Goal: Transaction & Acquisition: Purchase product/service

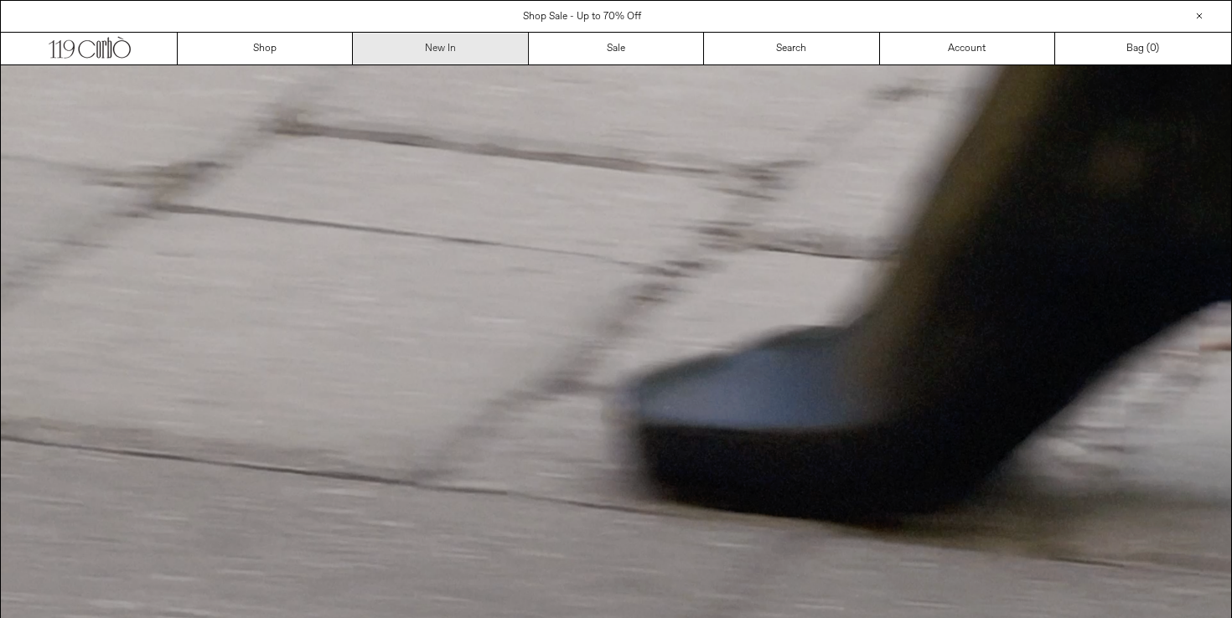
click at [444, 45] on link "New In" at bounding box center [440, 49] width 175 height 32
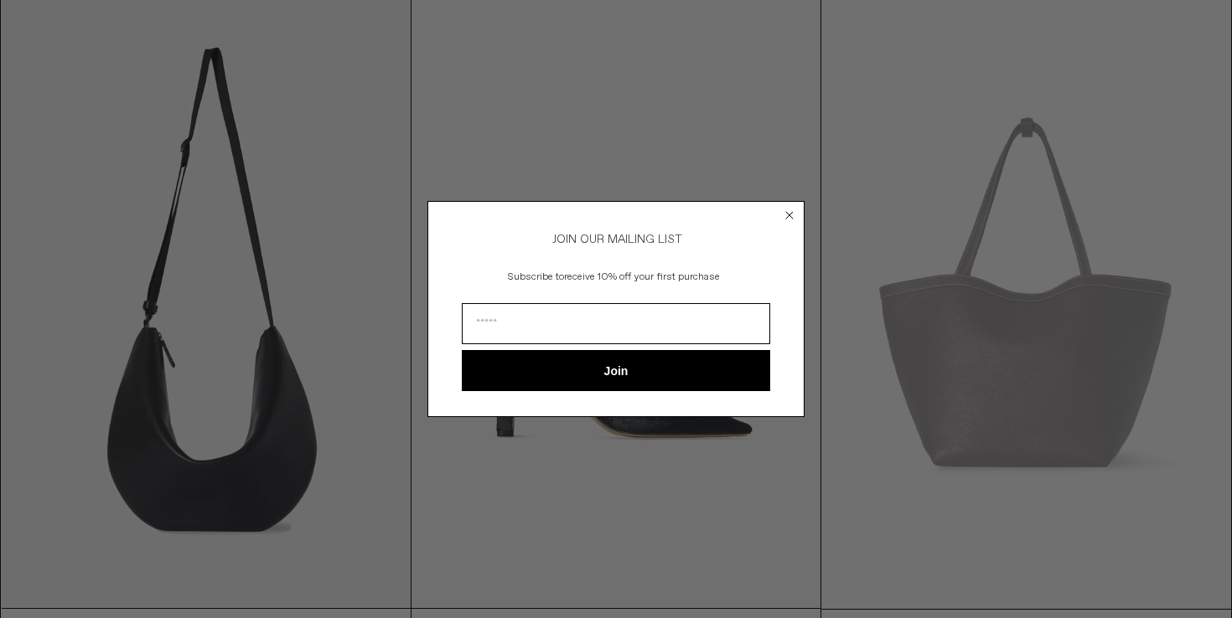
click at [785, 214] on circle "Close dialog" at bounding box center [790, 215] width 16 height 16
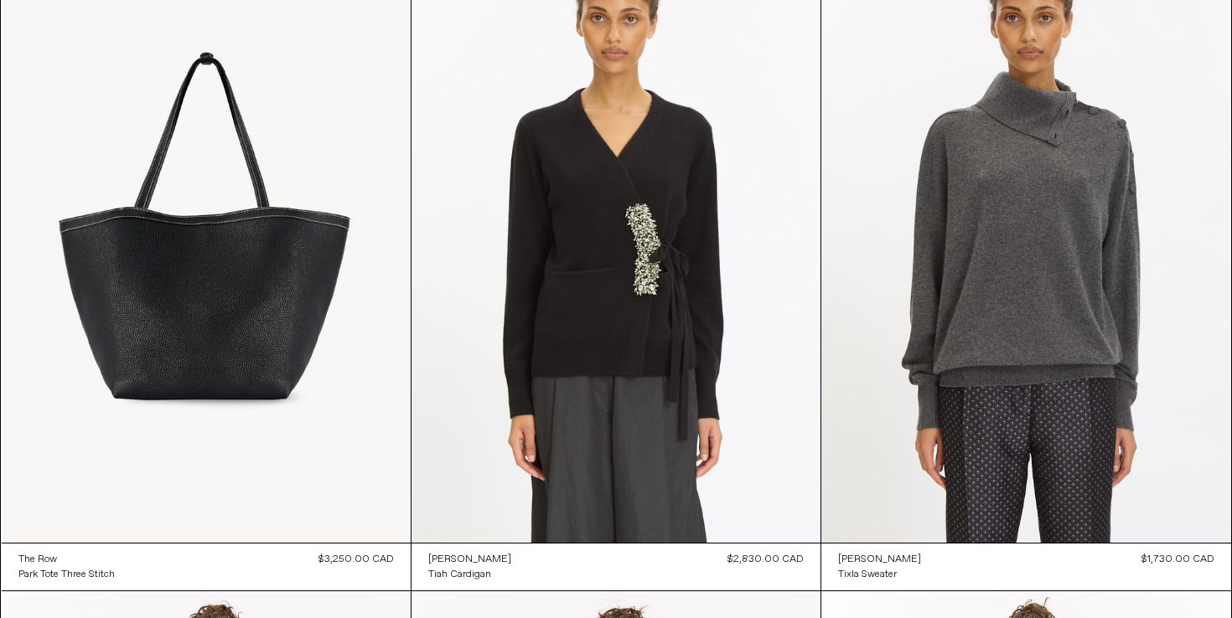
scroll to position [863, 0]
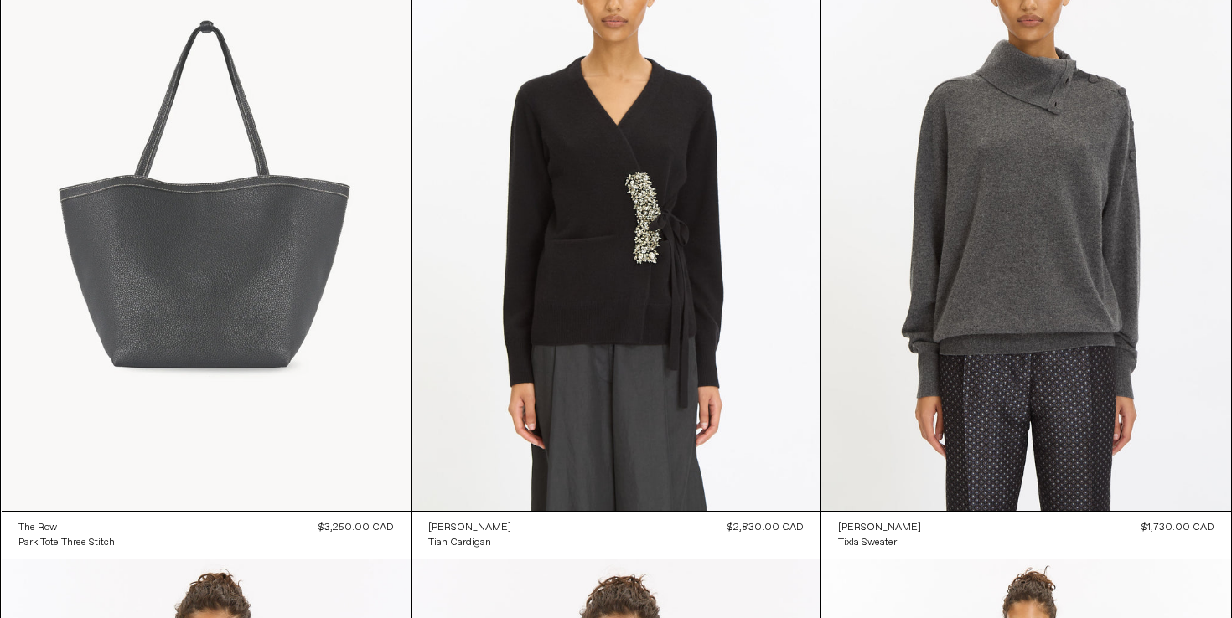
click at [232, 250] on at bounding box center [206, 204] width 409 height 613
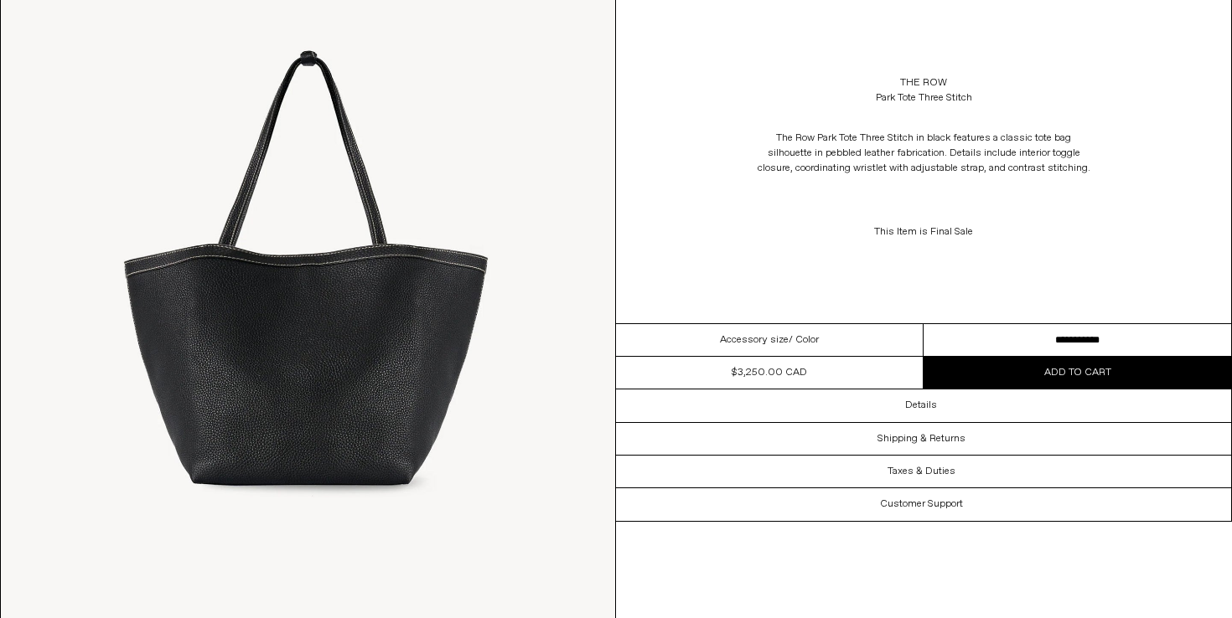
scroll to position [201, 0]
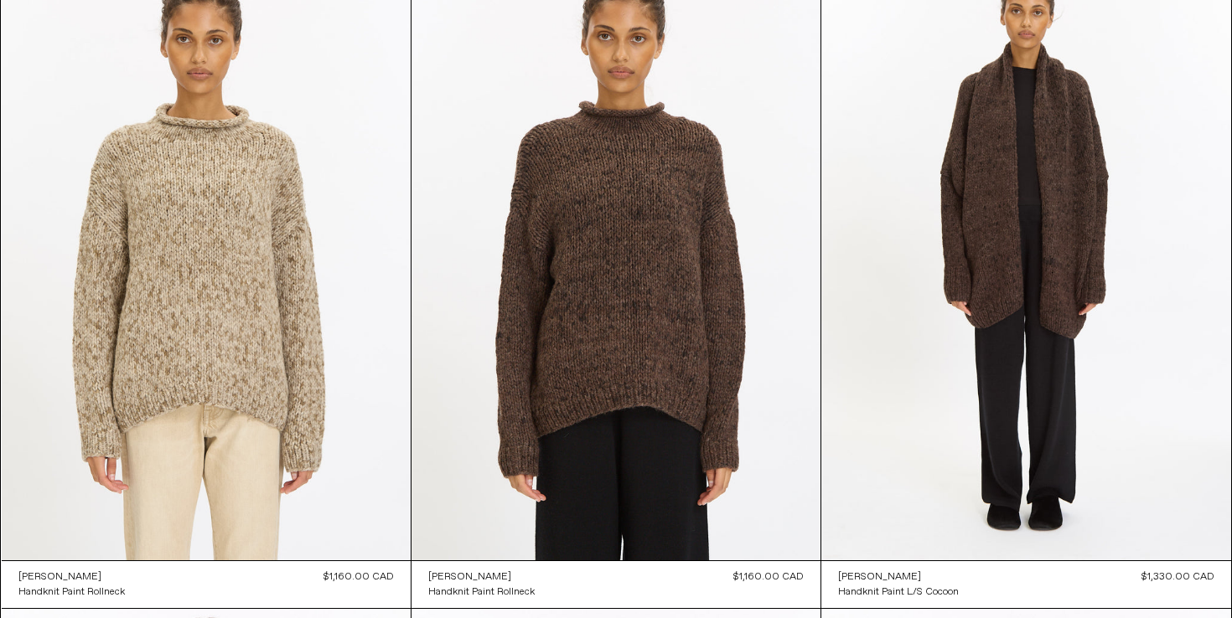
scroll to position [10081, 0]
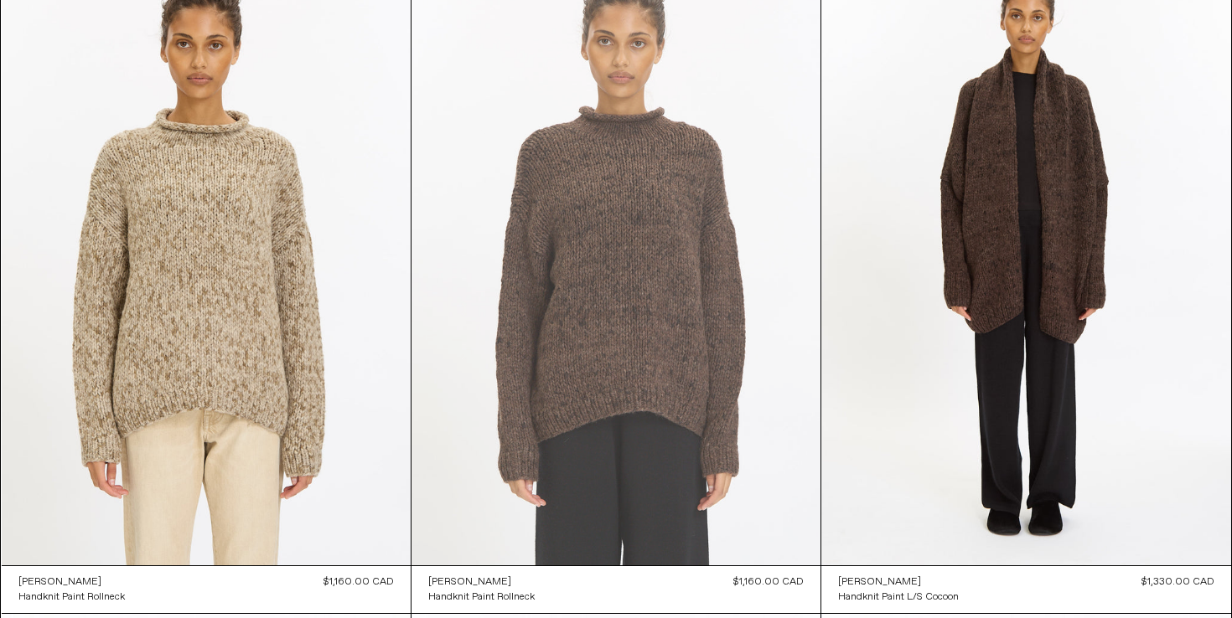
click at [627, 297] on at bounding box center [615, 258] width 409 height 613
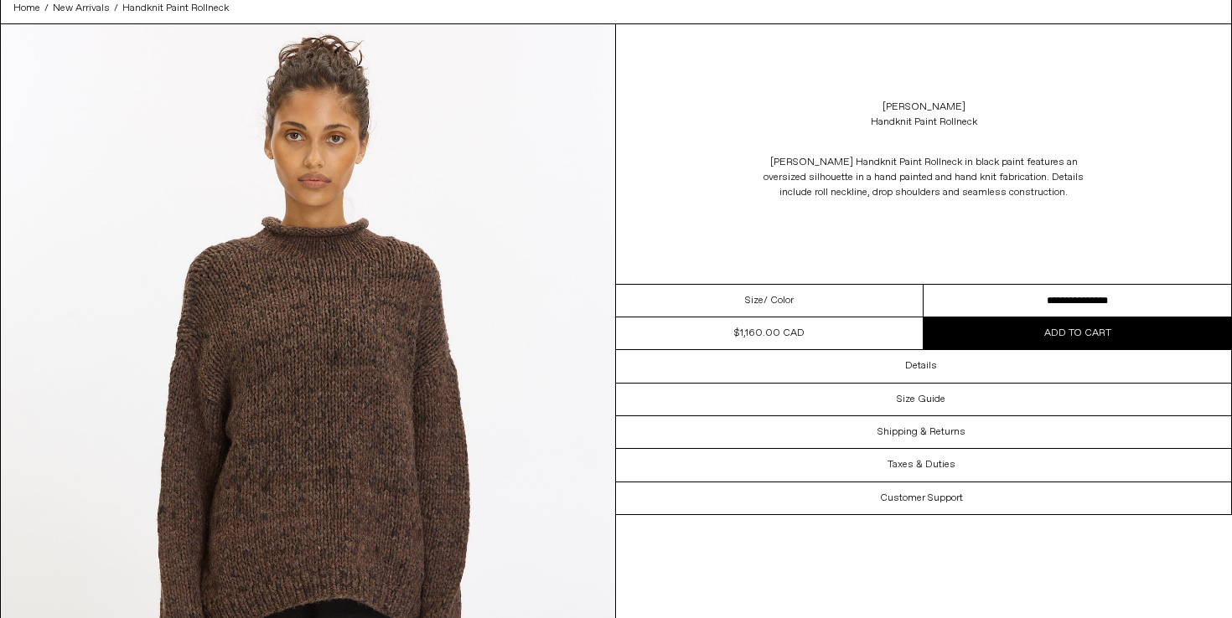
click at [1074, 292] on select "**********" at bounding box center [1077, 301] width 308 height 33
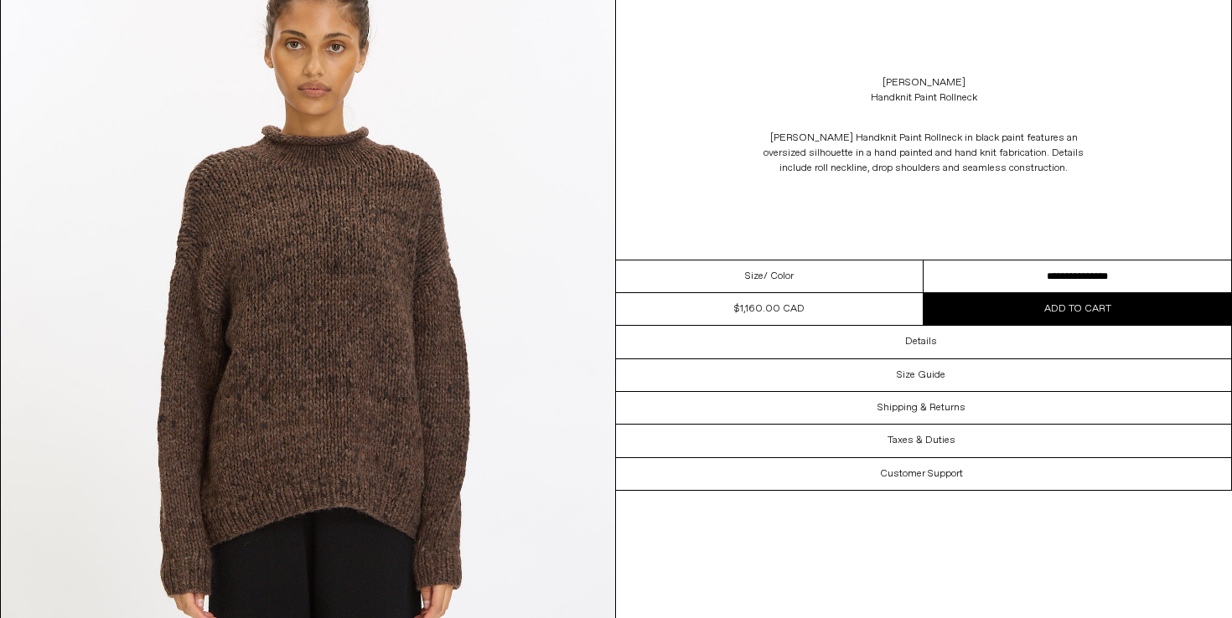
scroll to position [172, 0]
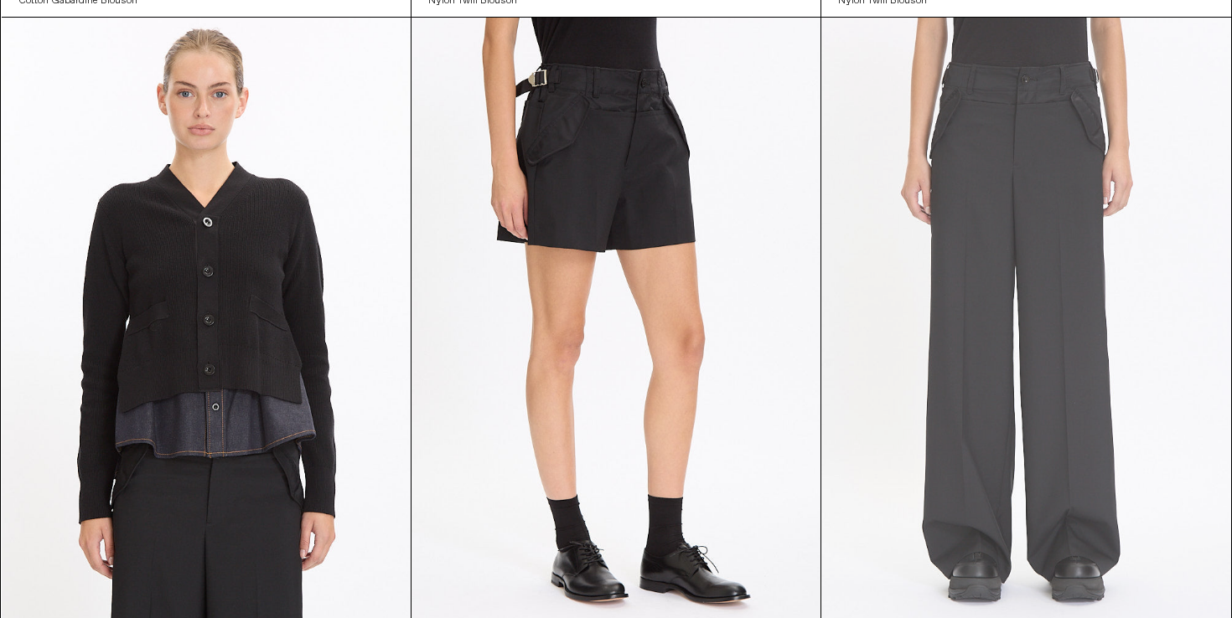
scroll to position [15317, 0]
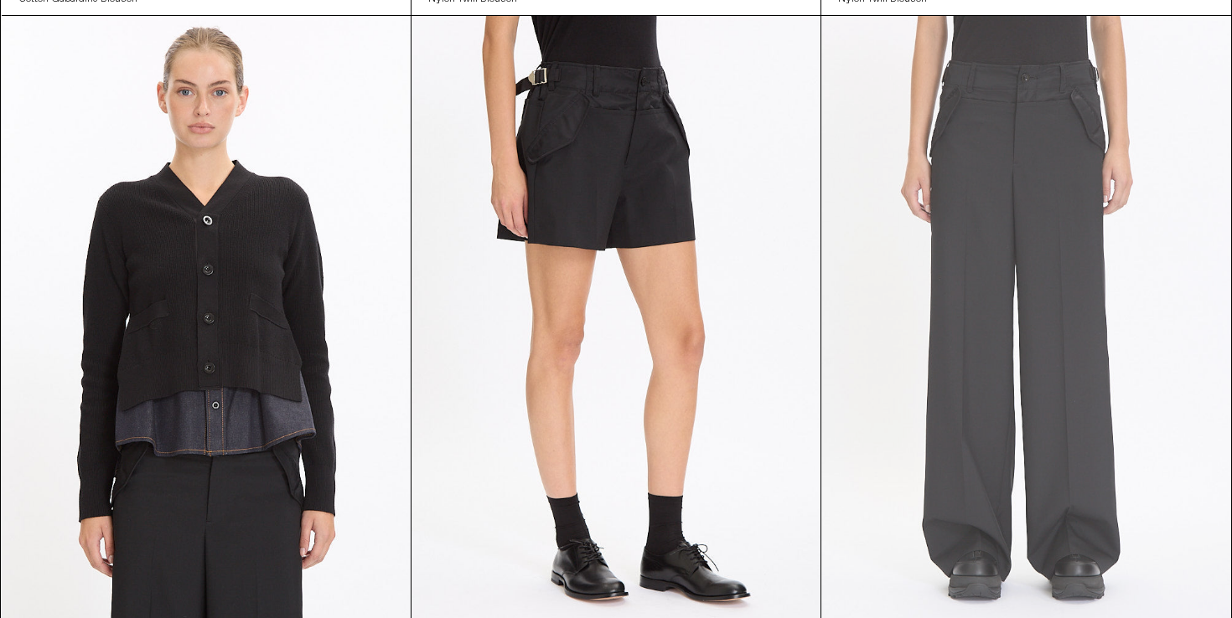
click at [1000, 133] on at bounding box center [1025, 323] width 409 height 614
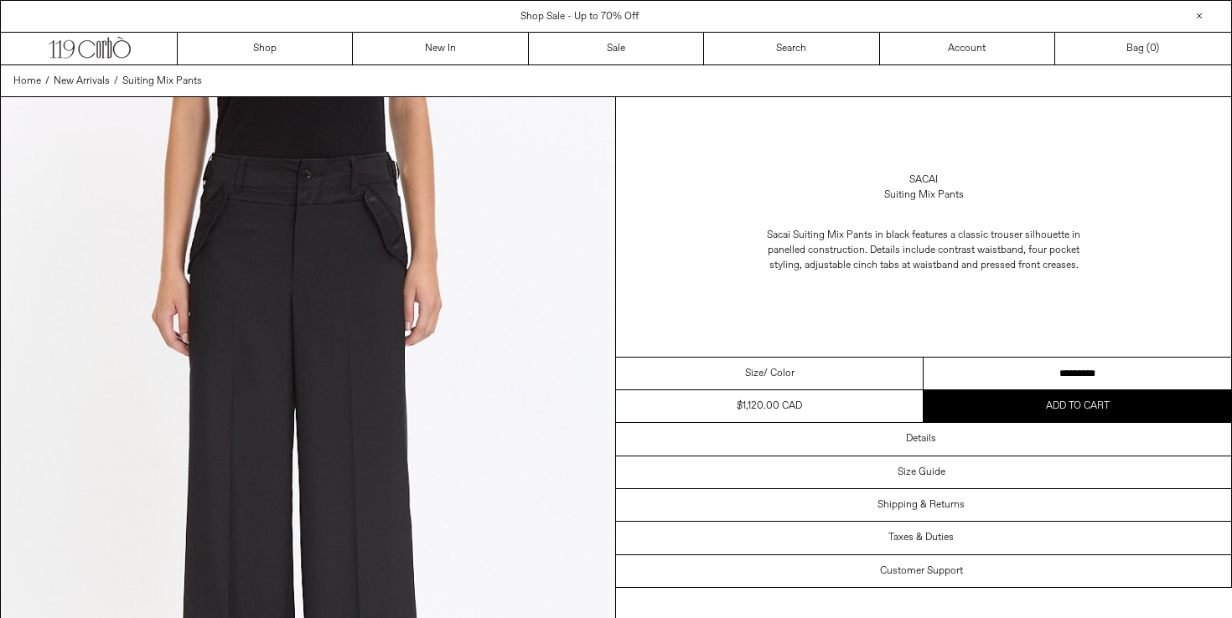
click at [957, 379] on select "**********" at bounding box center [1077, 374] width 308 height 33
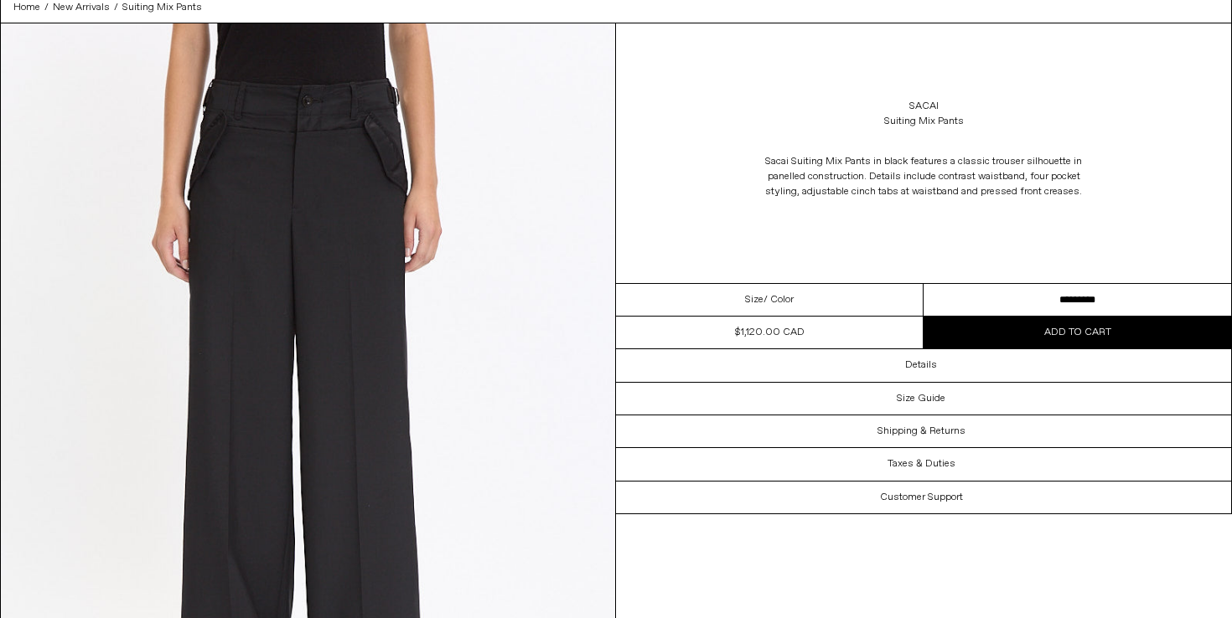
scroll to position [96, 0]
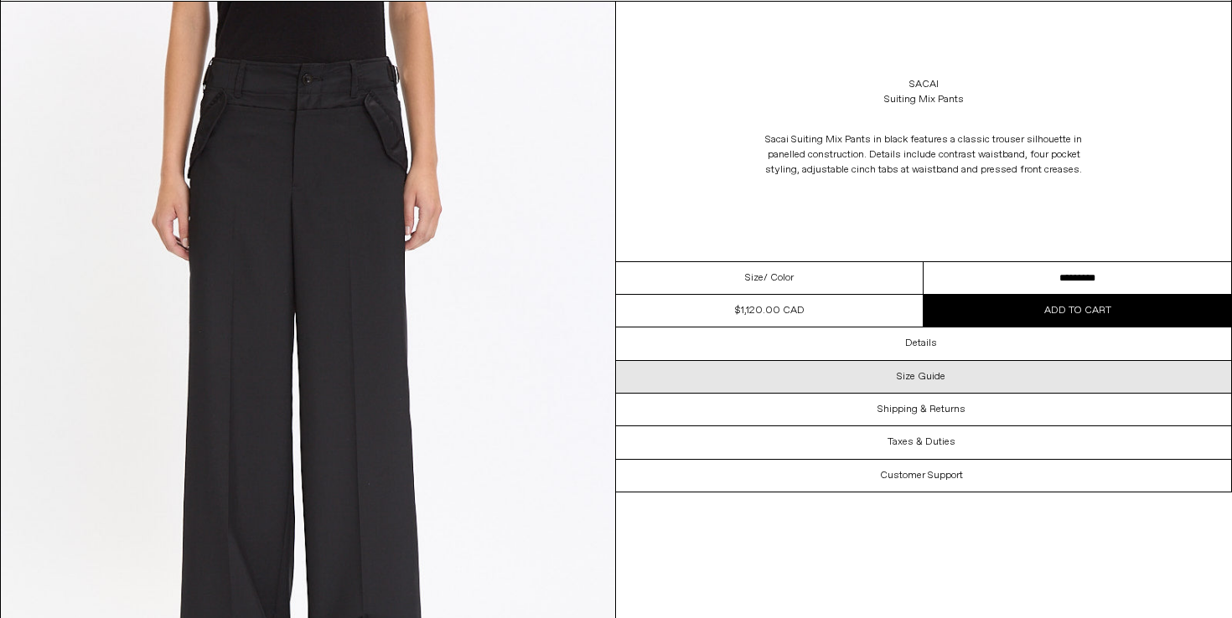
click at [937, 382] on h3 "Size Guide" at bounding box center [921, 377] width 49 height 12
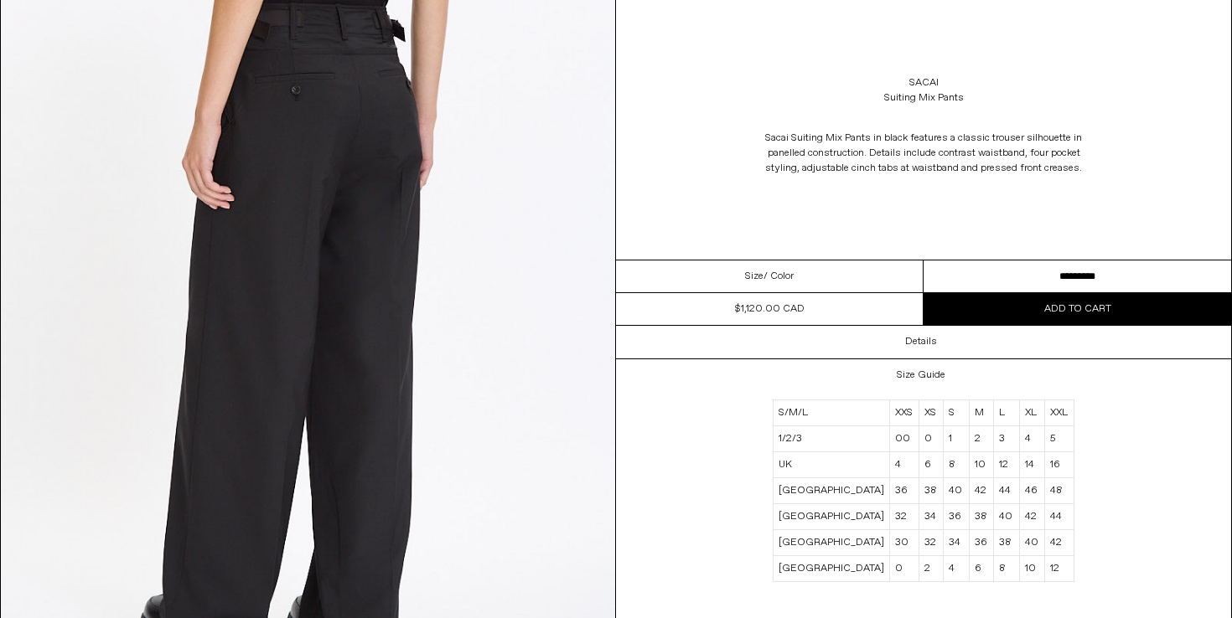
scroll to position [1716, 0]
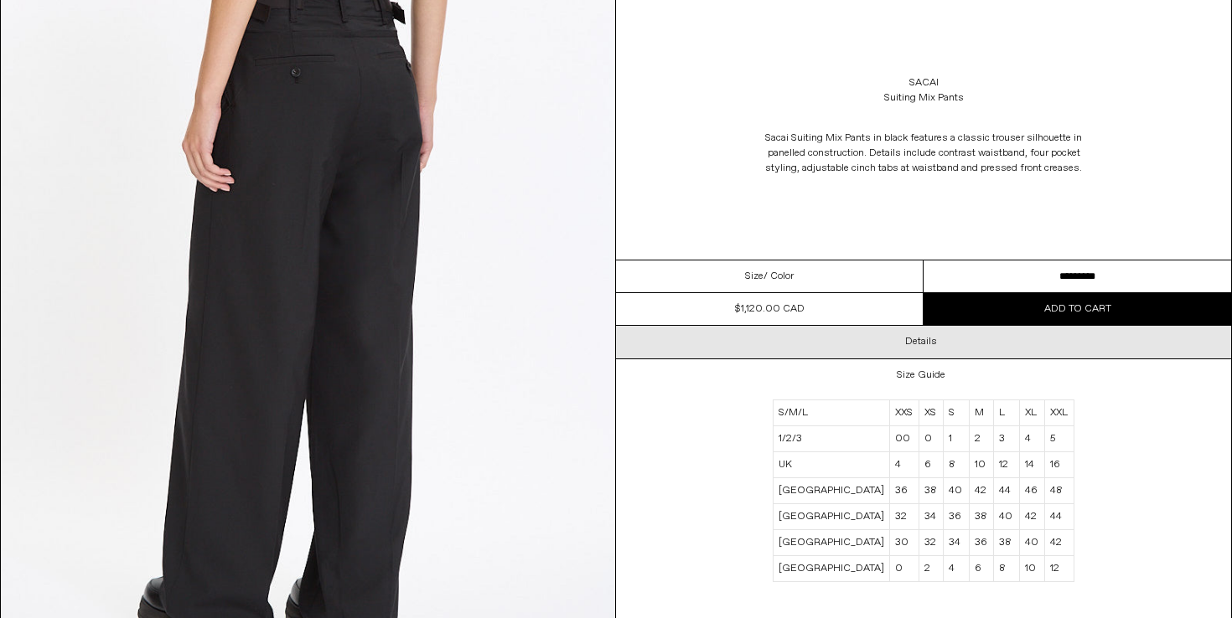
click at [944, 340] on div "Details" at bounding box center [923, 342] width 615 height 32
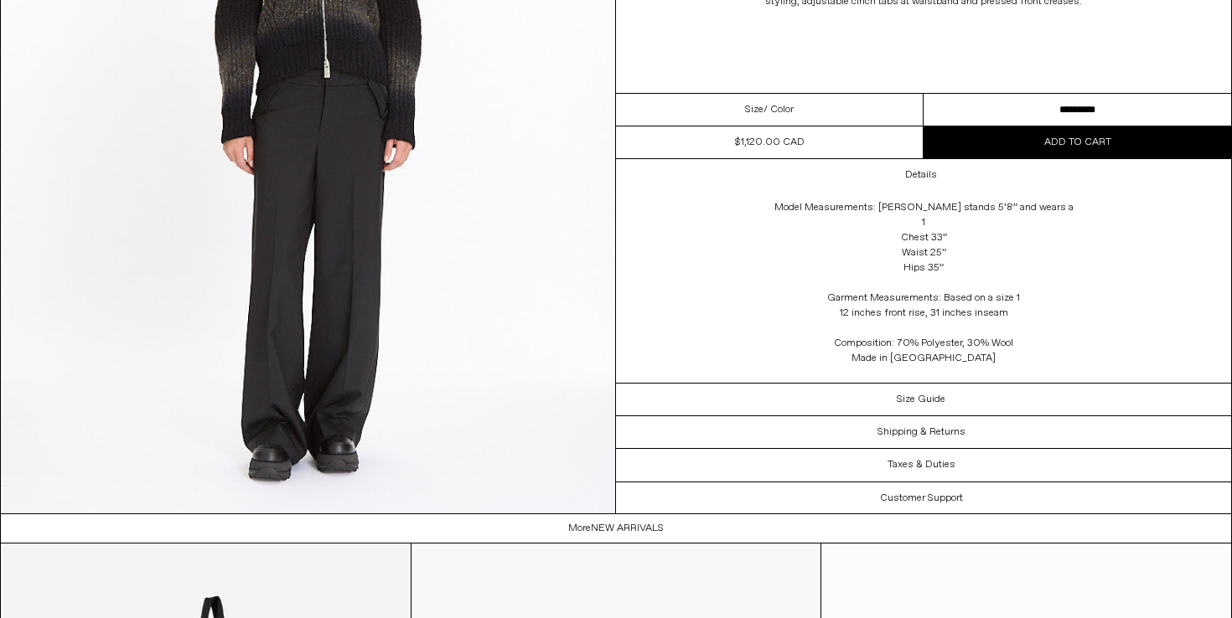
scroll to position [2654, 0]
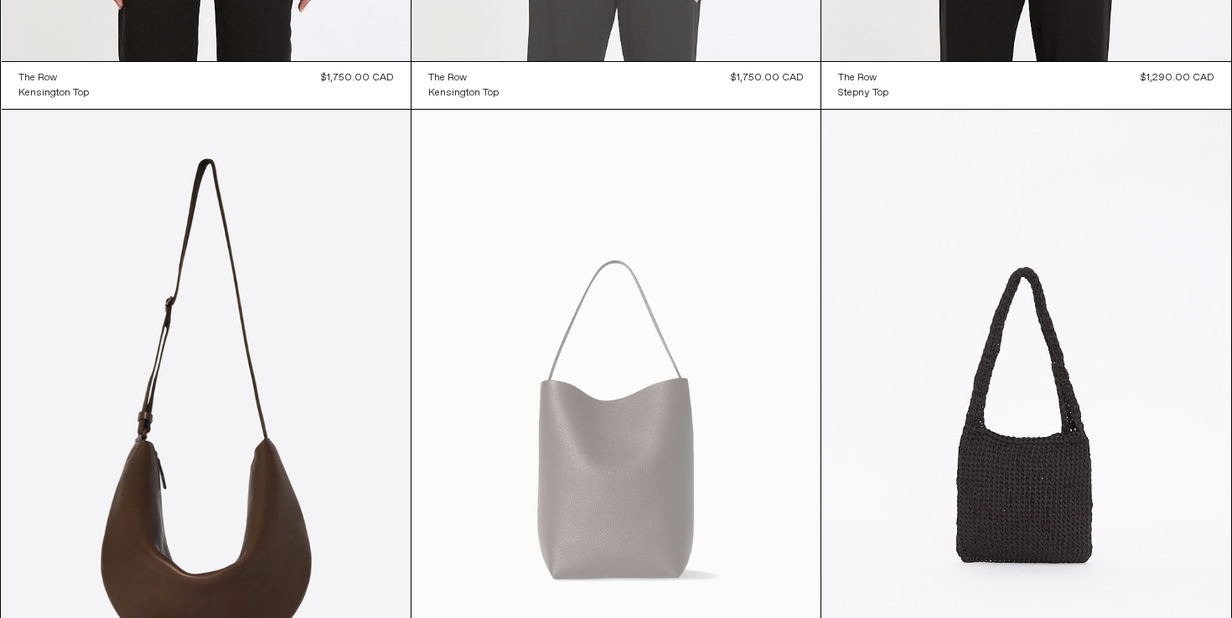
scroll to position [30461, 0]
